Goal: Obtain resource: Download file/media

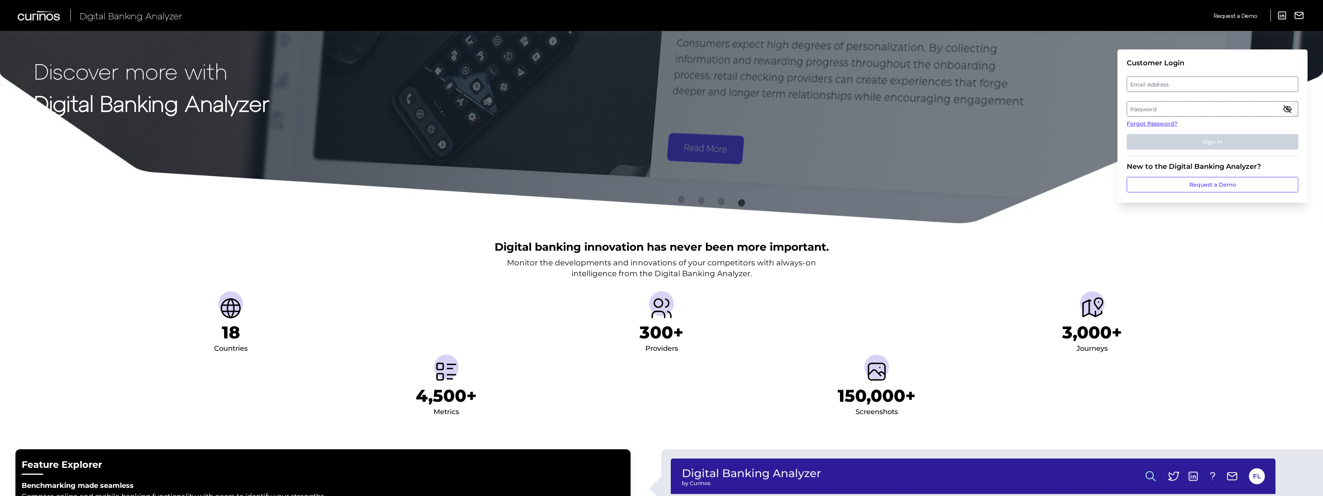
click at [1236, 86] on label "Email Address" at bounding box center [1212, 84] width 170 height 14
click at [1236, 86] on input "email" at bounding box center [1213, 84] width 172 height 15
click at [1220, 83] on input "Email Address" at bounding box center [1213, 84] width 172 height 15
click at [1197, 80] on input "Email Address" at bounding box center [1213, 84] width 172 height 15
type input "[EMAIL_ADDRESS][PERSON_NAME][DOMAIN_NAME]"
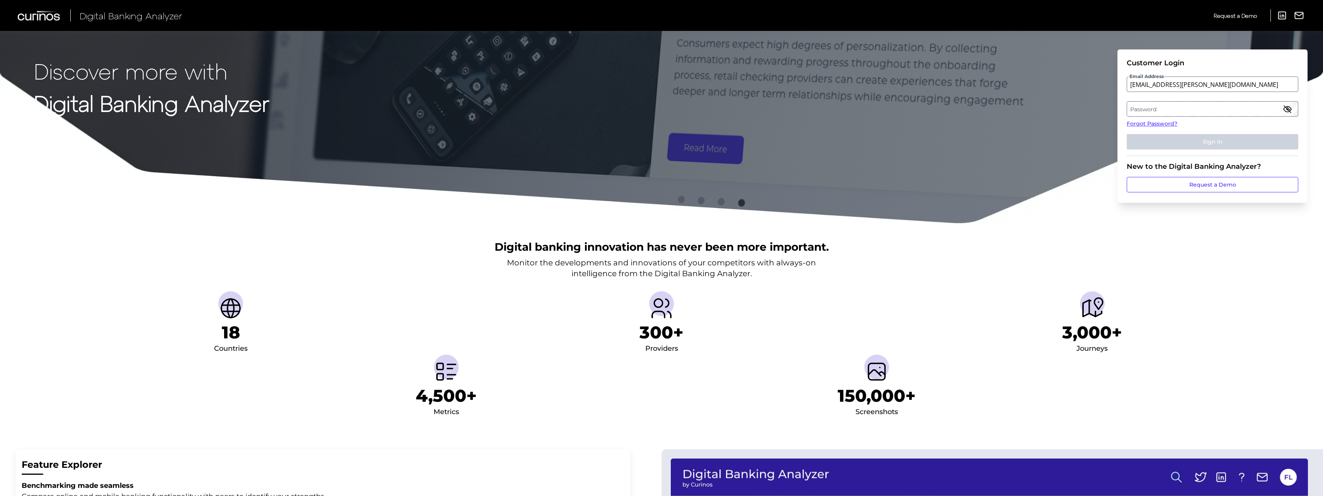
click at [1165, 115] on label "Password" at bounding box center [1212, 109] width 170 height 14
click at [1127, 134] on button "Sign In" at bounding box center [1213, 141] width 172 height 15
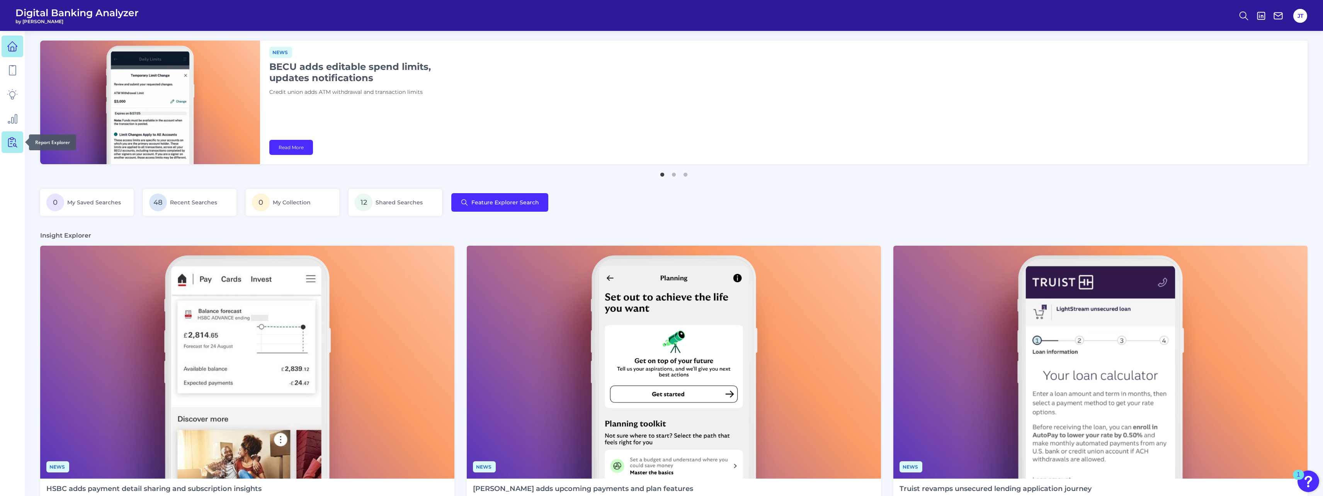
click at [12, 142] on icon at bounding box center [13, 143] width 7 height 10
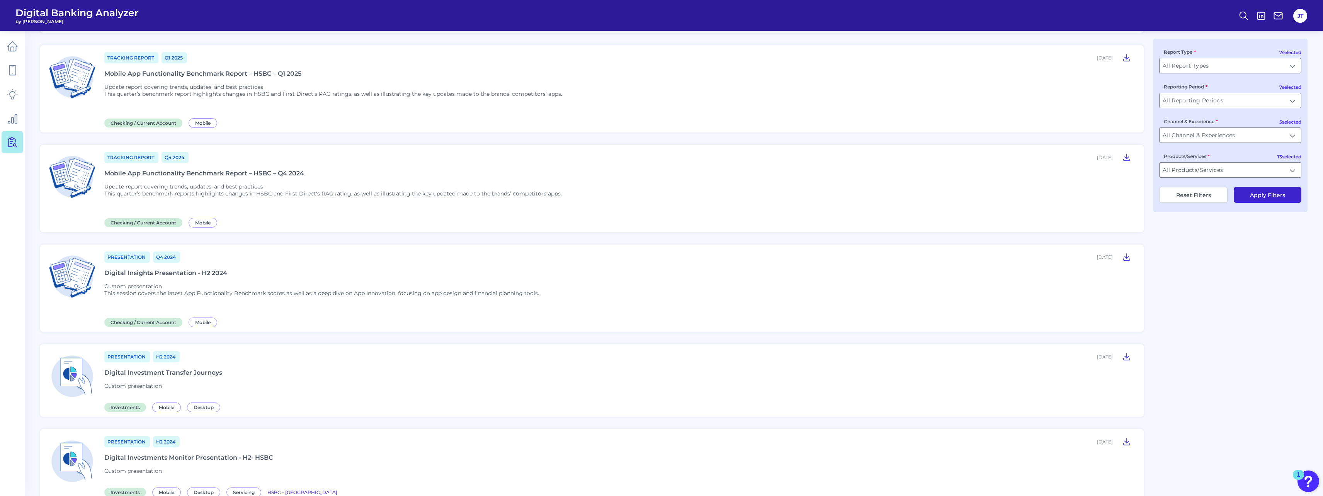
scroll to position [270, 0]
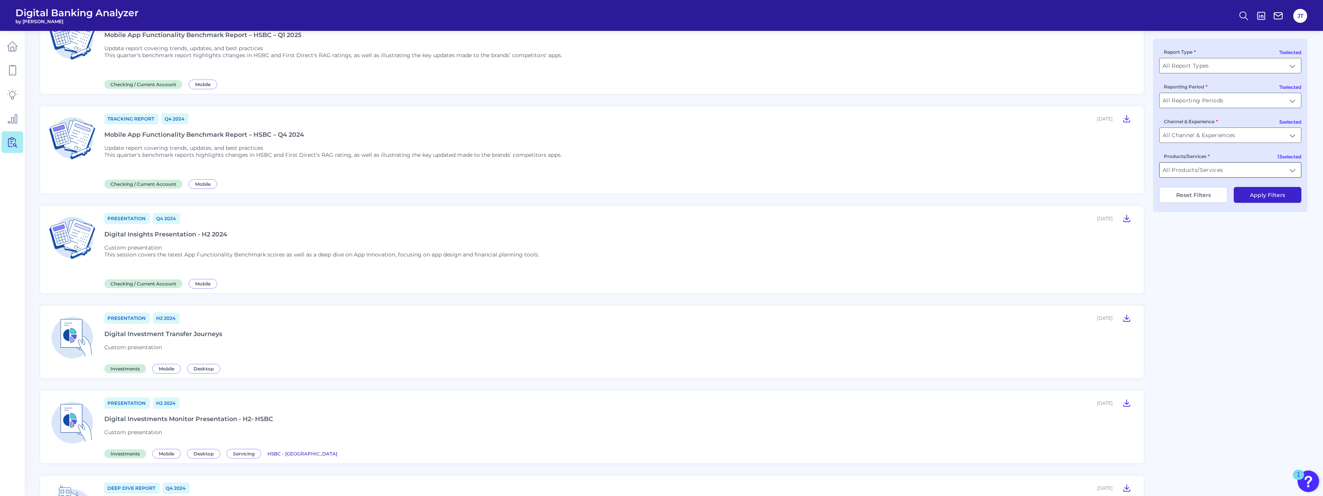
click at [1231, 171] on input "All Products/Services" at bounding box center [1229, 170] width 141 height 15
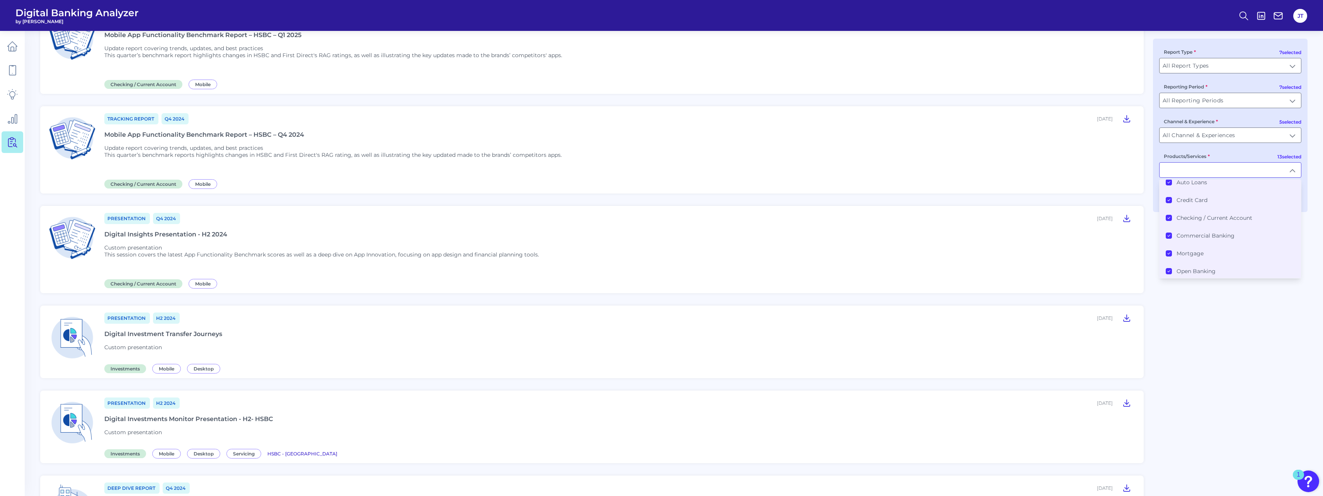
scroll to position [0, 0]
click at [1170, 189] on icon at bounding box center [1169, 189] width 2 height 2
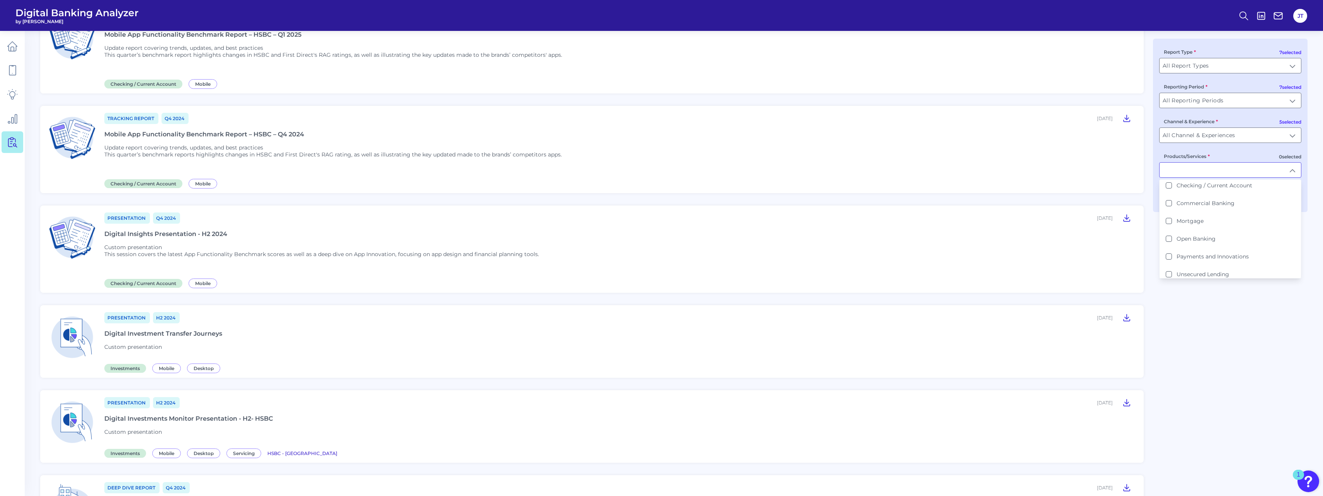
scroll to position [150, 0]
click at [1165, 234] on li "Savings" at bounding box center [1229, 234] width 141 height 18
type input "Savings"
click at [1249, 329] on div "Tracking Report Q2 [DATE], 2025 Mobile App Functionality Benchmark Report – HSB…" at bounding box center [673, 398] width 1267 height 1185
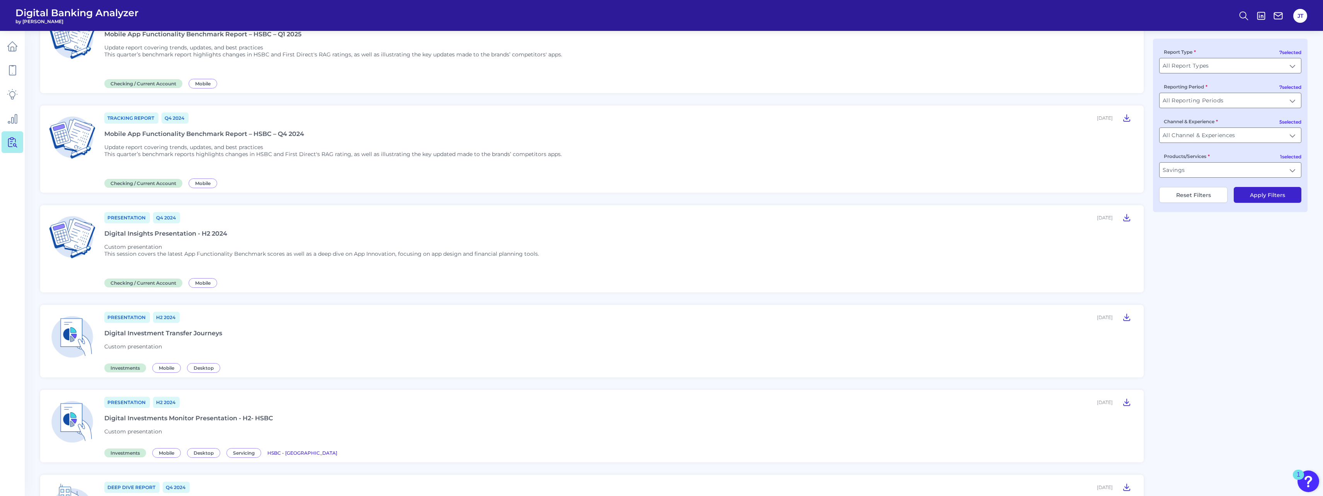
click at [1264, 194] on button "Apply Filters" at bounding box center [1268, 195] width 68 height 16
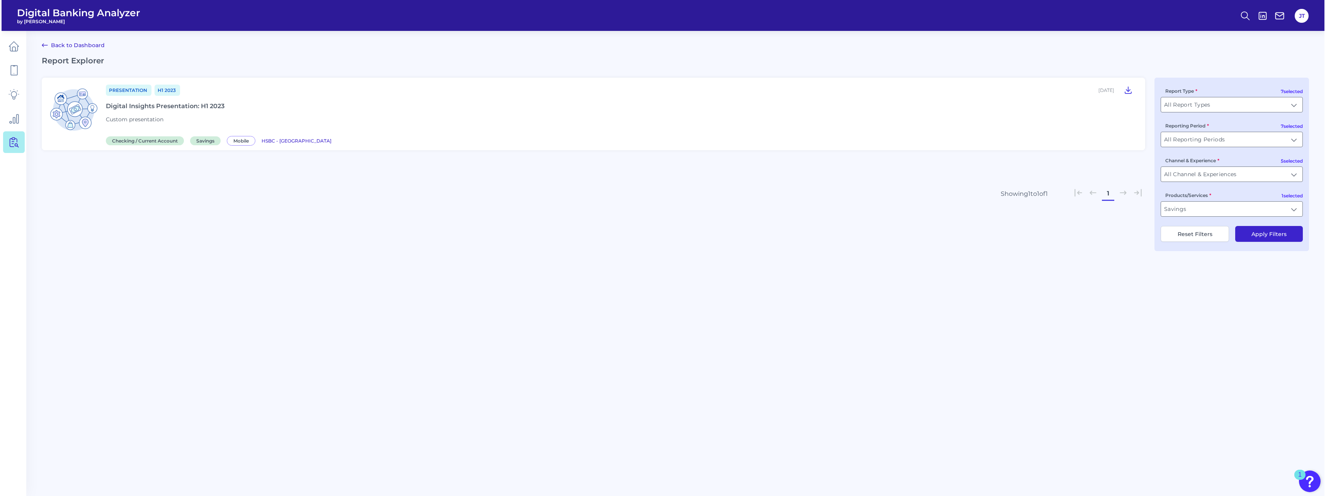
scroll to position [0, 0]
click at [92, 102] on img at bounding box center [72, 110] width 52 height 52
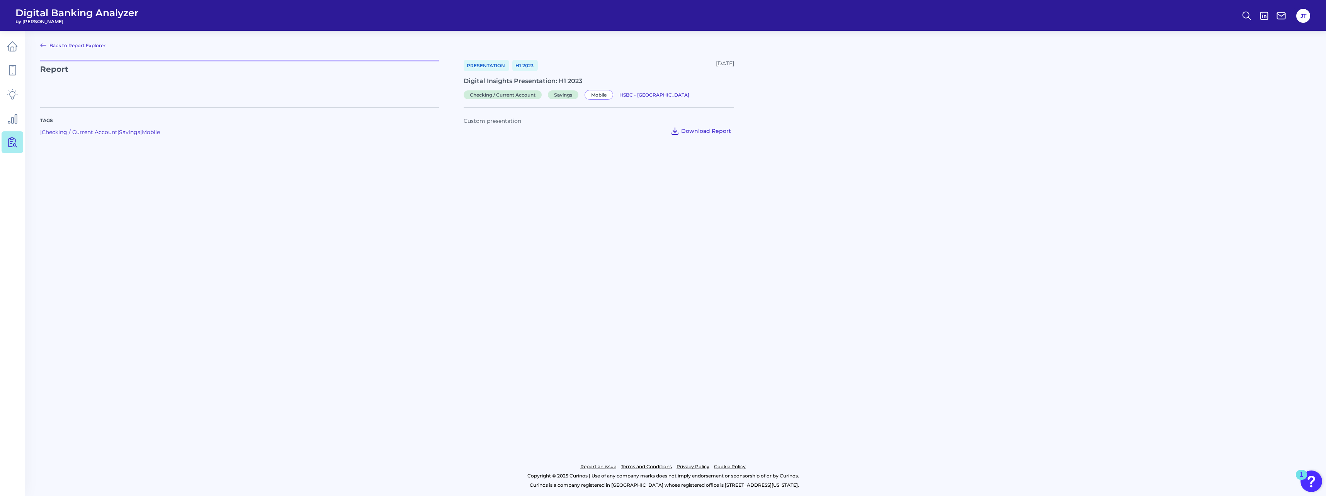
click at [683, 132] on span "Download Report" at bounding box center [706, 131] width 50 height 7
